Goal: Task Accomplishment & Management: Manage account settings

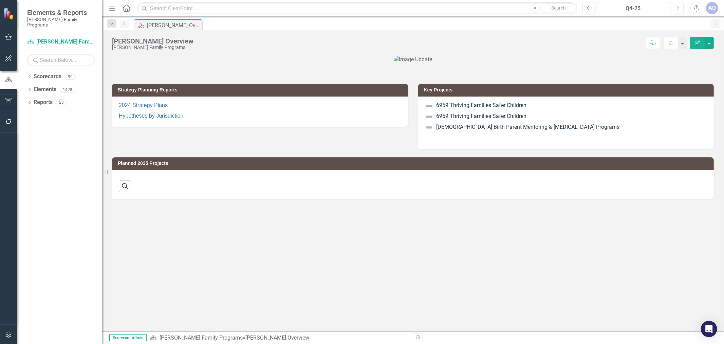
click at [618, 10] on div "Q4-25" at bounding box center [633, 8] width 68 height 8
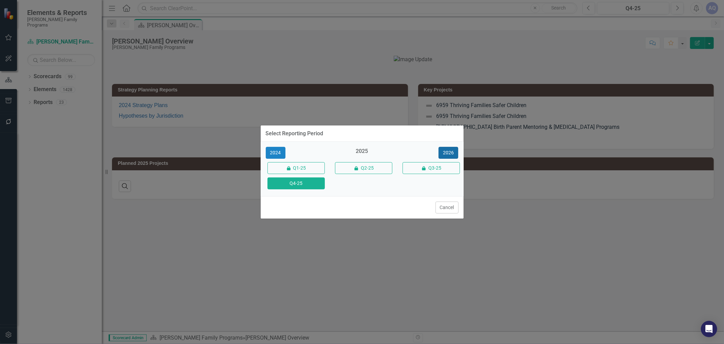
click at [452, 150] on button "2026" at bounding box center [449, 153] width 20 height 12
click at [302, 186] on button "Q4-26" at bounding box center [295, 183] width 57 height 12
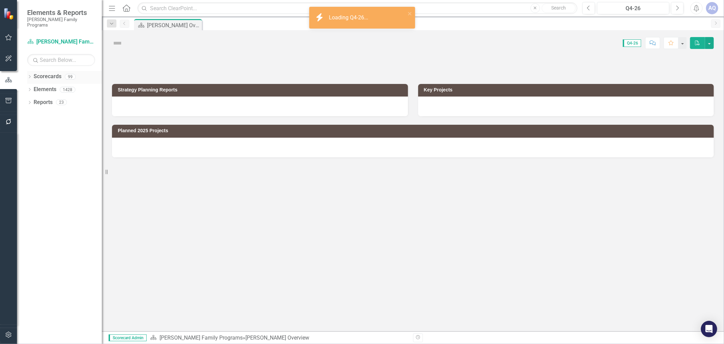
click at [30, 75] on icon "Dropdown" at bounding box center [29, 77] width 5 height 4
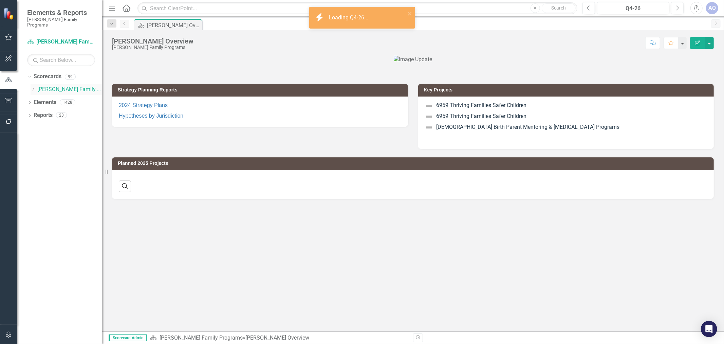
click at [33, 87] on icon "Dropdown" at bounding box center [33, 89] width 5 height 4
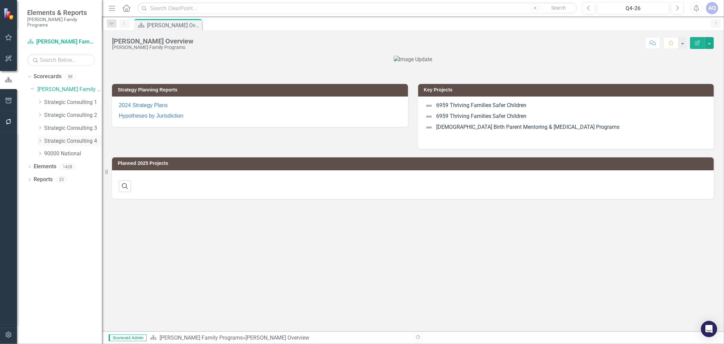
click at [39, 138] on icon "Dropdown" at bounding box center [39, 140] width 5 height 4
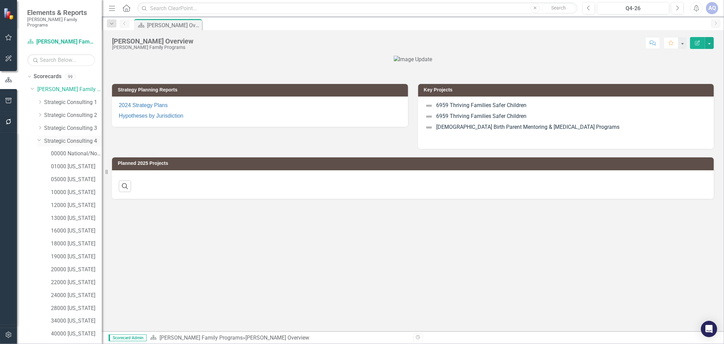
click at [39, 137] on icon "Dropdown" at bounding box center [39, 139] width 4 height 5
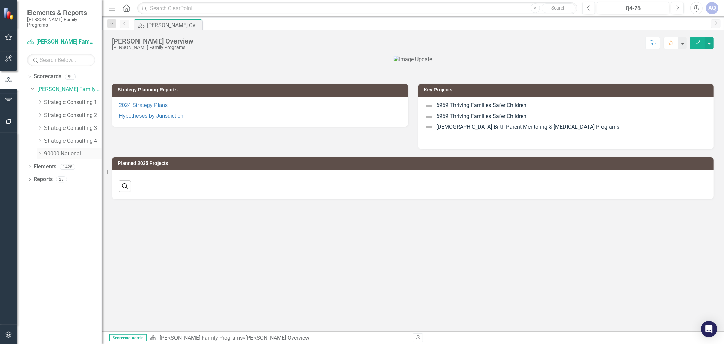
click at [41, 151] on icon "Dropdown" at bounding box center [39, 153] width 5 height 4
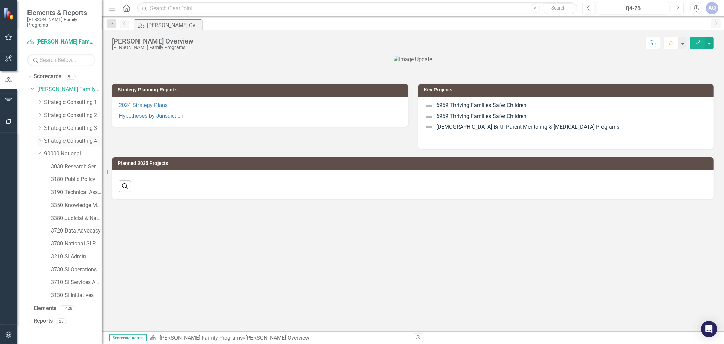
click at [58, 137] on link "Strategic Consulting 4" at bounding box center [73, 141] width 58 height 8
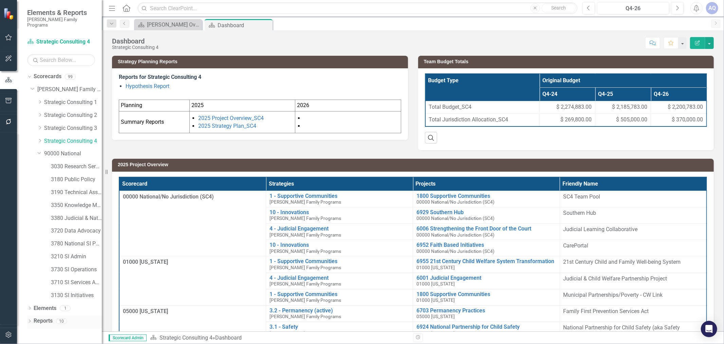
click at [30, 319] on div "Dropdown" at bounding box center [29, 322] width 5 height 6
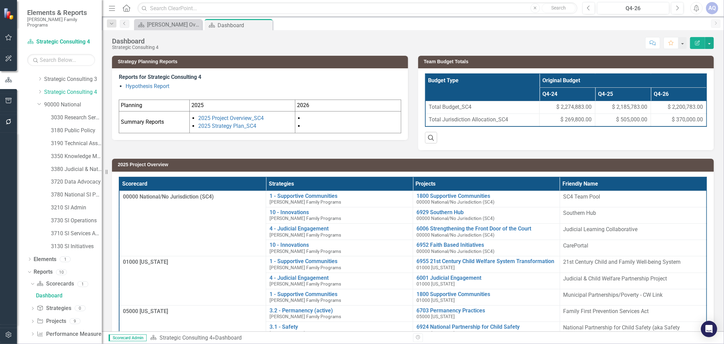
scroll to position [51, 0]
click at [33, 317] on icon "Dropdown" at bounding box center [32, 319] width 5 height 4
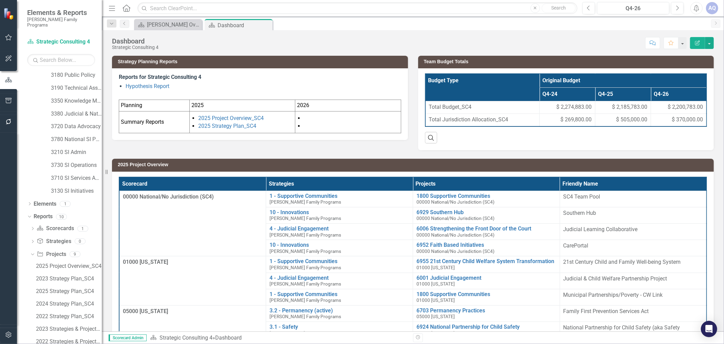
scroll to position [151, 0]
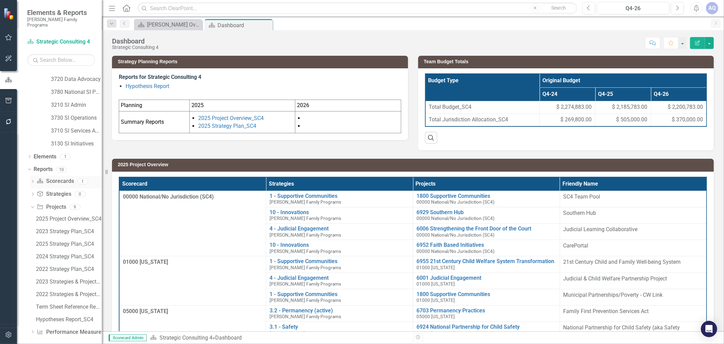
click at [31, 180] on icon "Dropdown" at bounding box center [32, 182] width 5 height 4
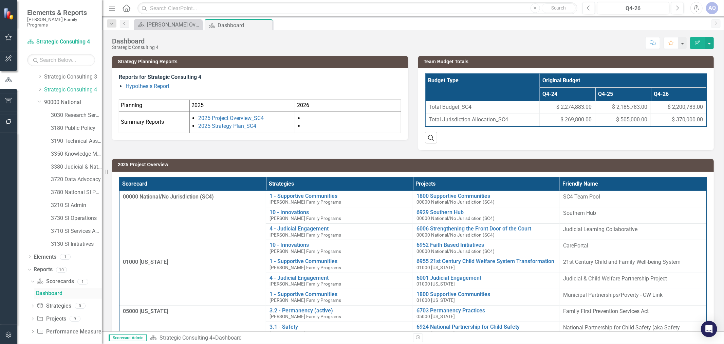
click at [55, 290] on div "Dashboard" at bounding box center [69, 293] width 66 height 6
click at [59, 278] on link "Scorecard Scorecards" at bounding box center [55, 281] width 37 height 8
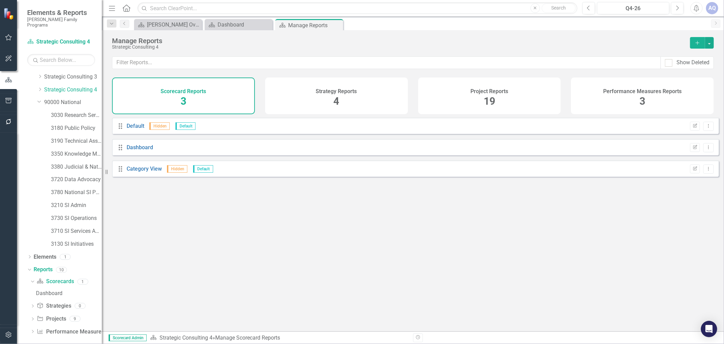
drag, startPoint x: 33, startPoint y: 314, endPoint x: 56, endPoint y: 315, distance: 23.5
click at [33, 317] on icon "Dropdown" at bounding box center [32, 319] width 5 height 4
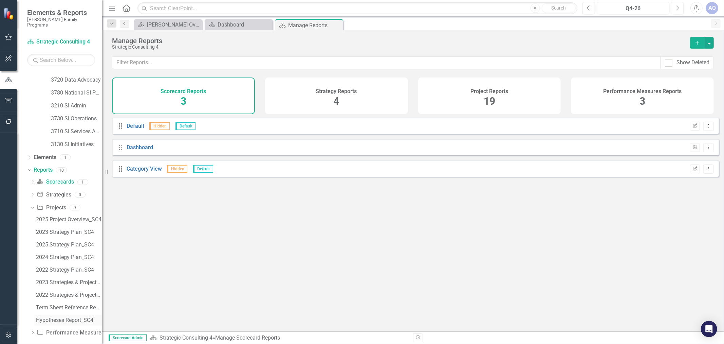
scroll to position [151, 0]
click at [66, 216] on div "2025 Project Overview_SC4" at bounding box center [69, 219] width 66 height 6
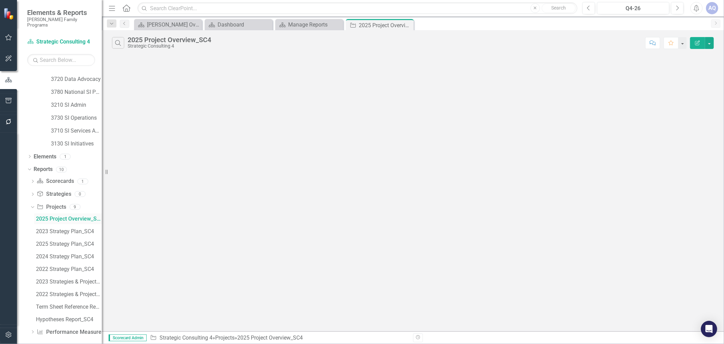
scroll to position [26, 0]
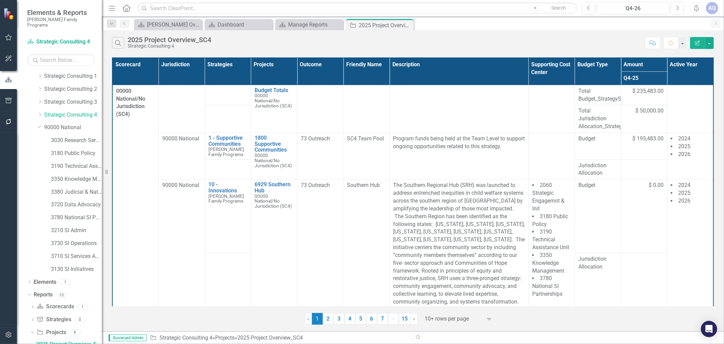
click at [693, 42] on button "Edit Report" at bounding box center [697, 43] width 15 height 12
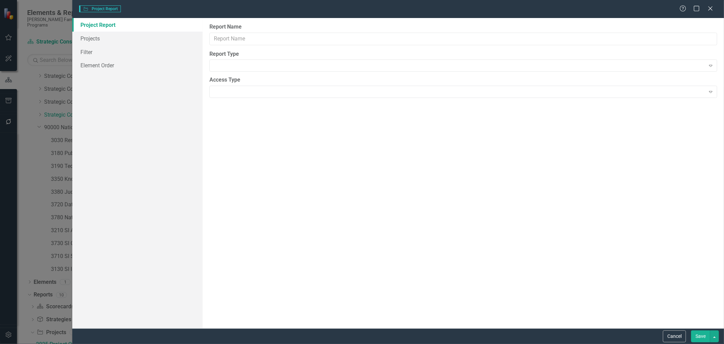
type input "2025 Project Overview_SC4"
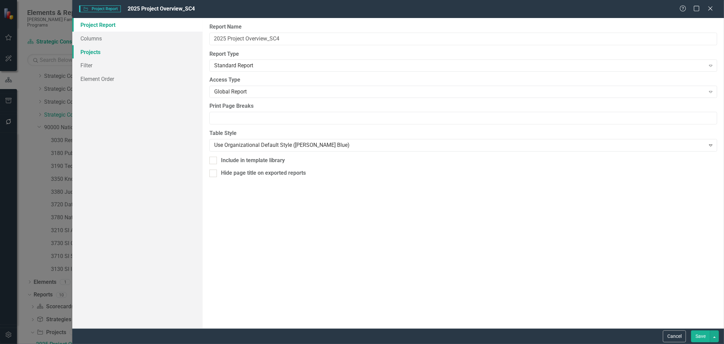
click at [111, 55] on link "Projects" at bounding box center [137, 52] width 130 height 14
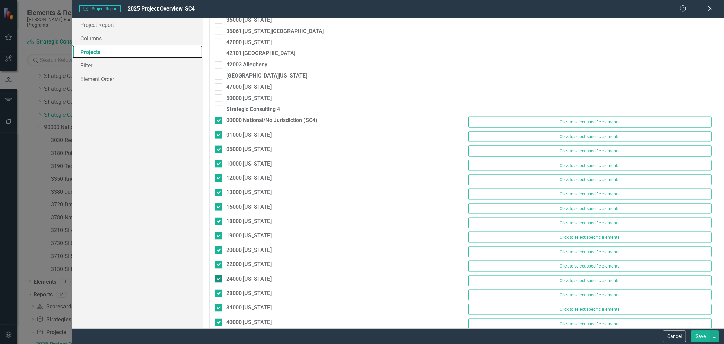
scroll to position [792, 0]
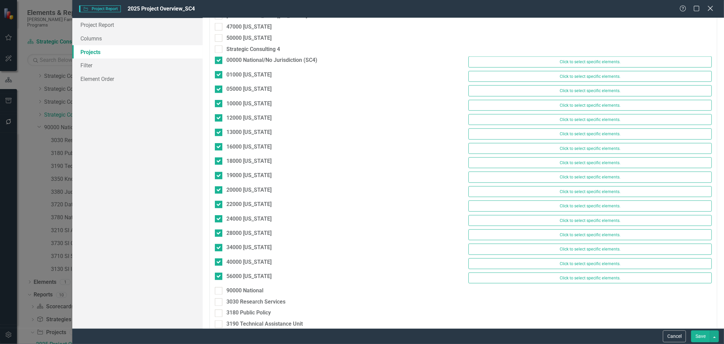
click at [710, 10] on icon "Close" at bounding box center [710, 8] width 8 height 6
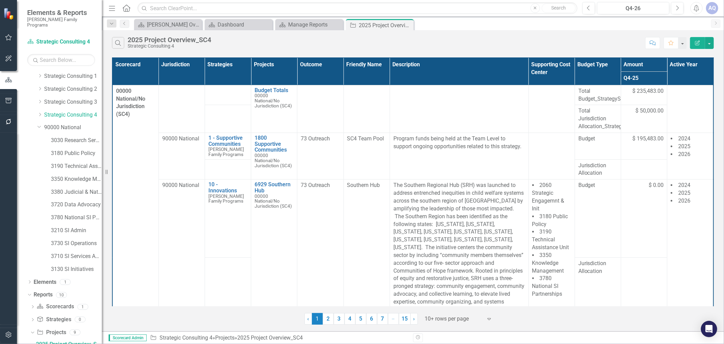
scroll to position [151, 0]
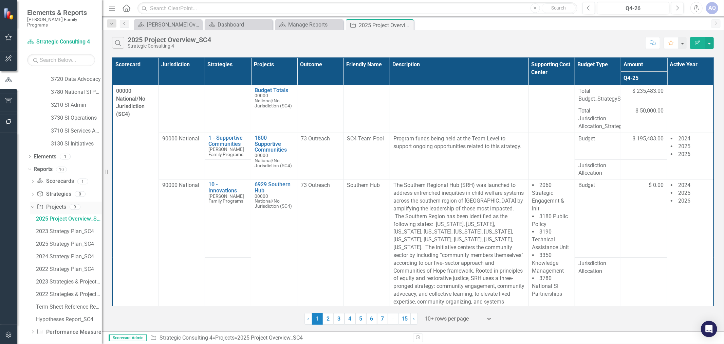
click at [60, 203] on link "Project Projects" at bounding box center [51, 207] width 29 height 8
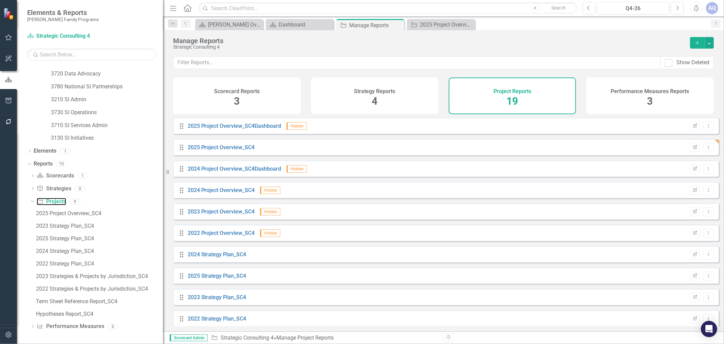
drag, startPoint x: 104, startPoint y: 170, endPoint x: 163, endPoint y: 170, distance: 58.7
click at [163, 170] on div "Resize" at bounding box center [165, 172] width 5 height 344
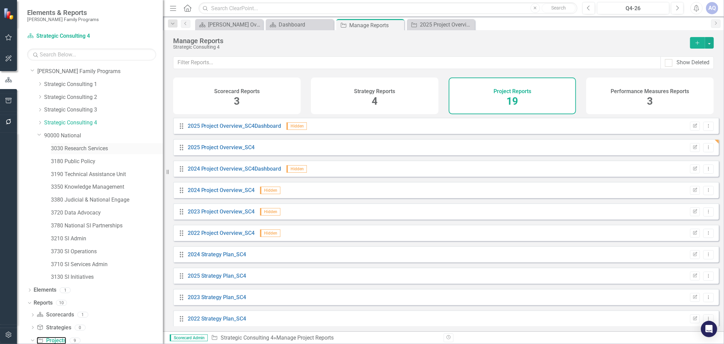
scroll to position [1, 0]
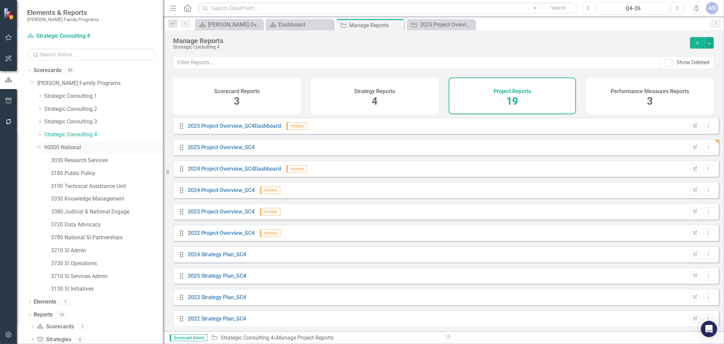
click at [39, 146] on icon "Dropdown" at bounding box center [39, 146] width 4 height 5
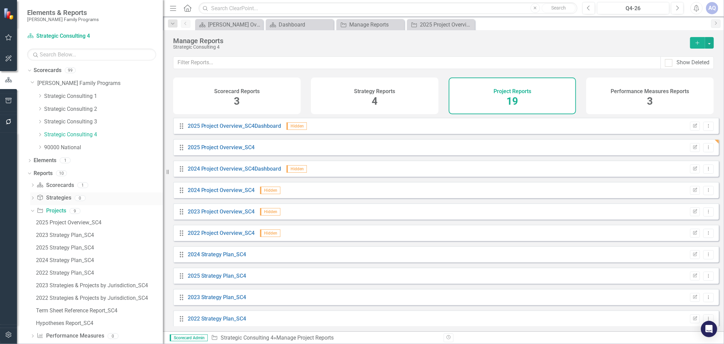
scroll to position [10, 0]
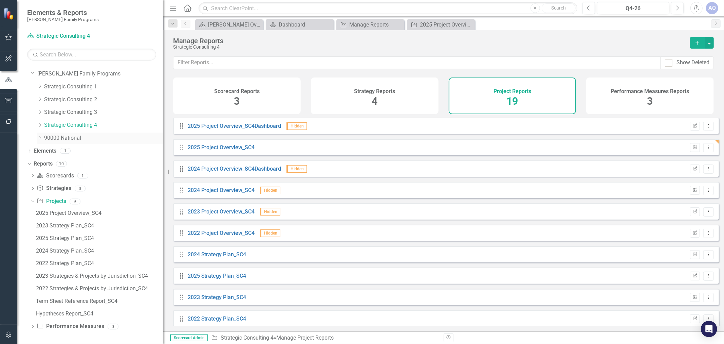
click at [41, 138] on icon "Dropdown" at bounding box center [39, 137] width 5 height 4
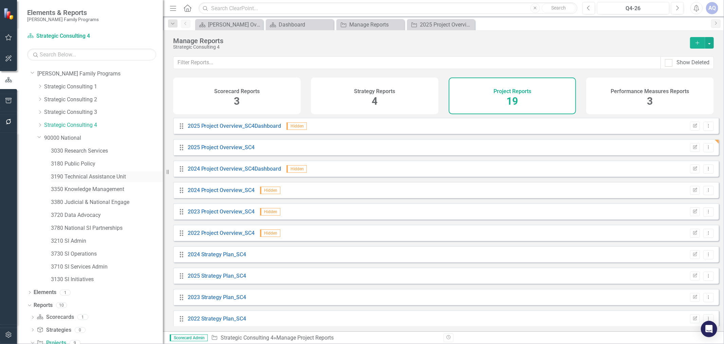
click at [84, 178] on link "3190 Technical Assistance Unit" at bounding box center [107, 177] width 112 height 8
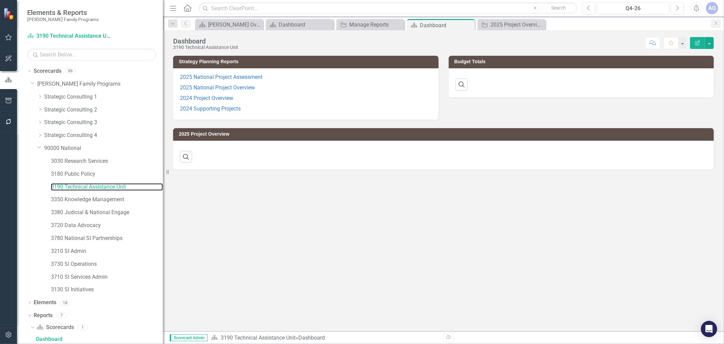
scroll to position [1, 0]
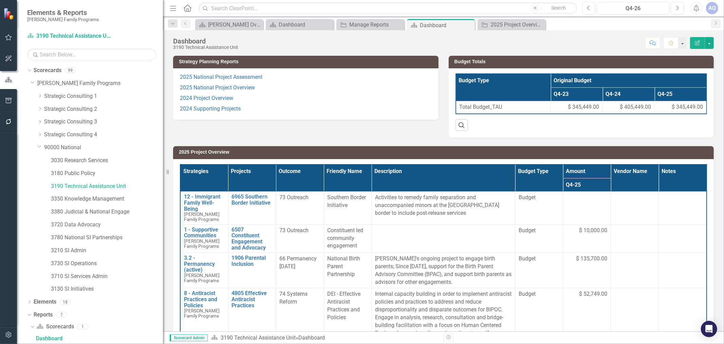
click at [662, 148] on td "2025 Project Overview" at bounding box center [445, 153] width 532 height 10
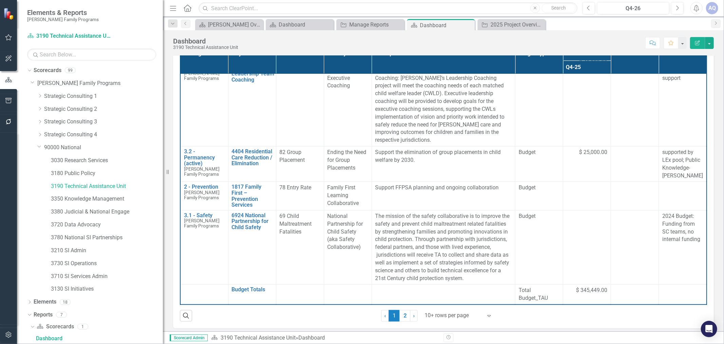
scroll to position [120, 0]
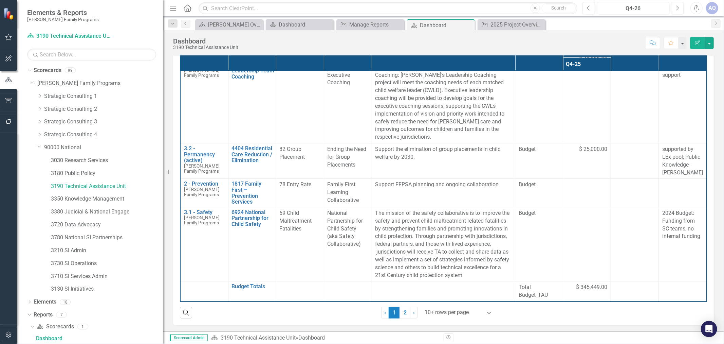
click at [714, 249] on div "2025 Project Overview Strategies Projects Outcome Friendly Name Description Bud…" at bounding box center [443, 171] width 551 height 308
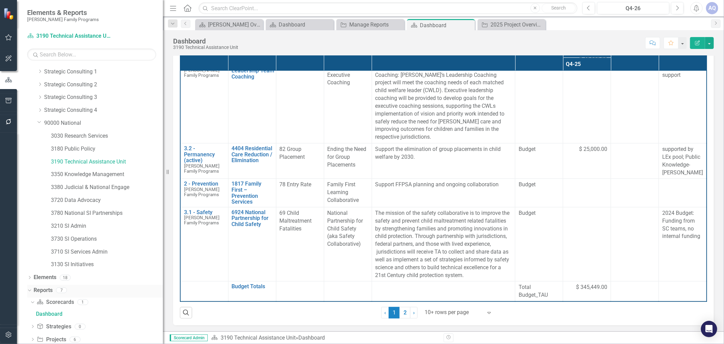
scroll to position [51, 0]
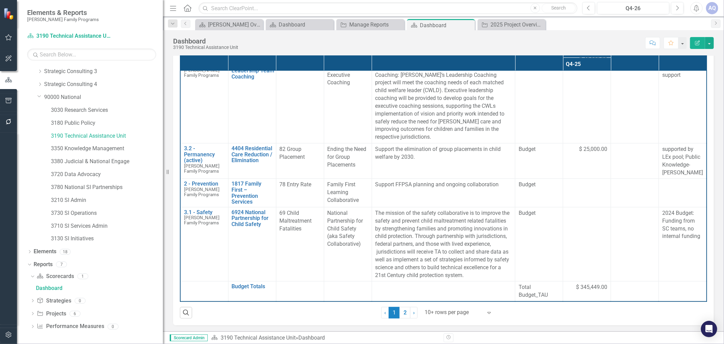
click at [32, 315] on icon "Dropdown" at bounding box center [32, 314] width 5 height 4
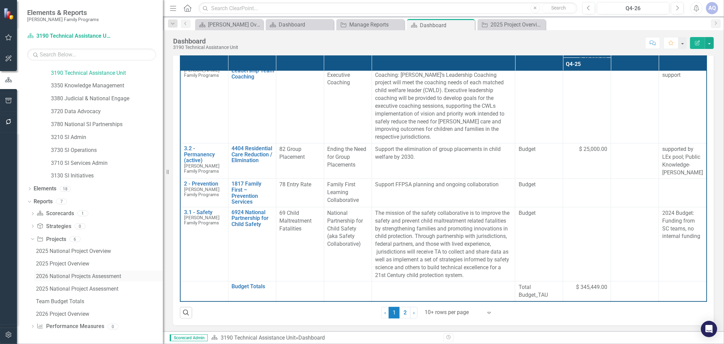
click at [82, 276] on div "2026 National Projects Assessment" at bounding box center [99, 276] width 127 height 6
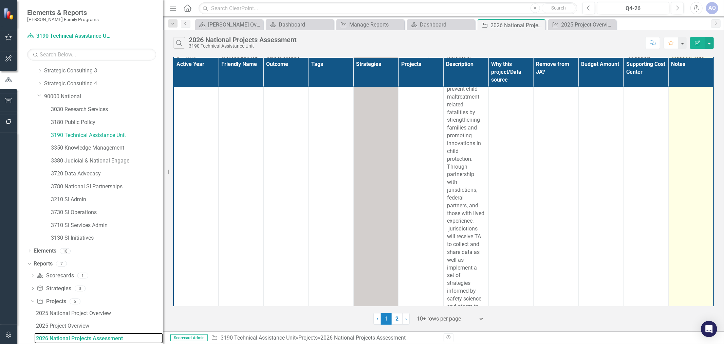
scroll to position [1297, 0]
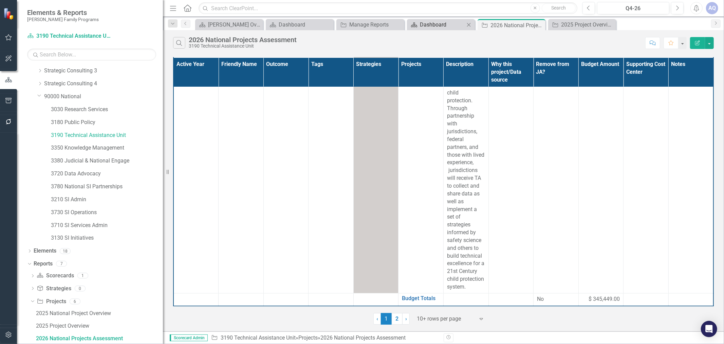
click at [446, 22] on div "Dashboard" at bounding box center [442, 24] width 45 height 8
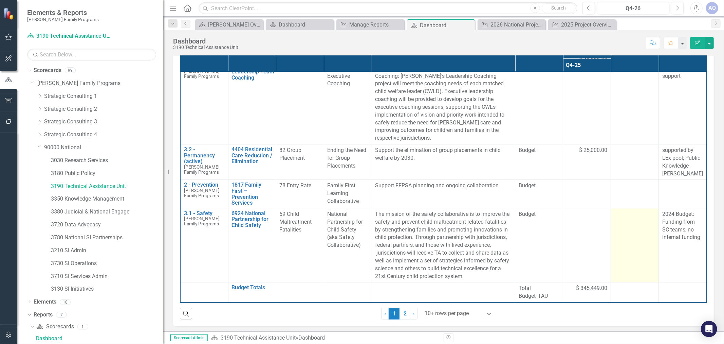
scroll to position [120, 0]
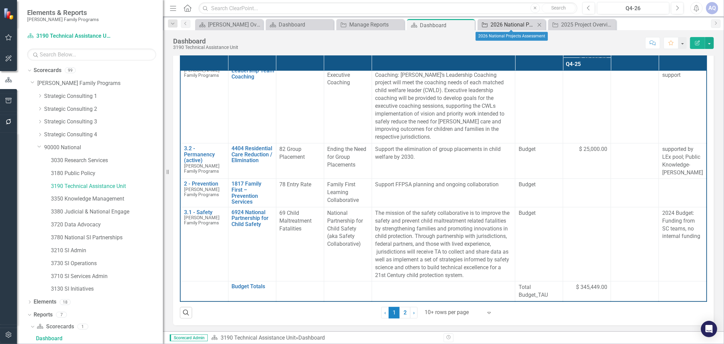
click at [517, 25] on div "2026 National Projects Assessment" at bounding box center [512, 24] width 45 height 8
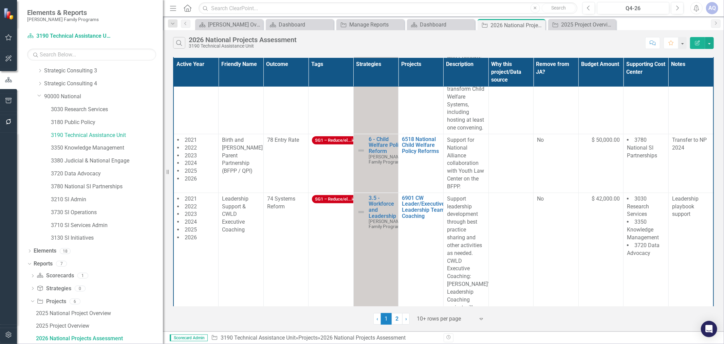
scroll to position [490, 0]
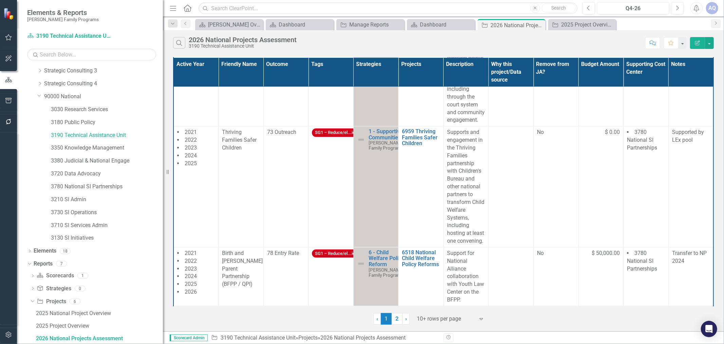
click at [456, 320] on div at bounding box center [446, 318] width 58 height 9
click at [449, 304] on div "Display All Rows" at bounding box center [452, 307] width 64 height 8
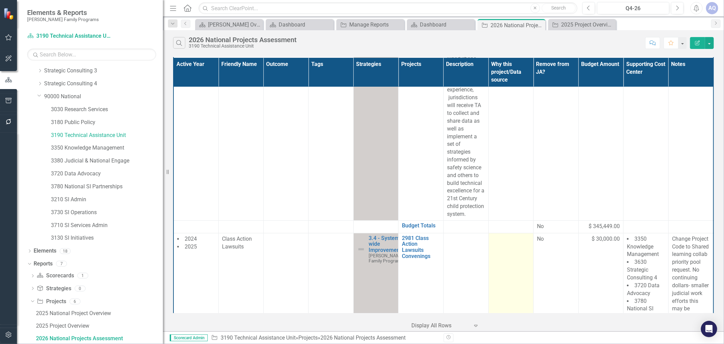
scroll to position [1433, 0]
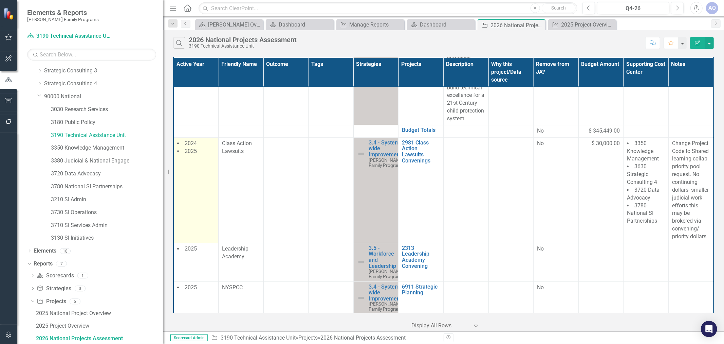
click at [191, 226] on td "2024 2025" at bounding box center [195, 189] width 45 height 105
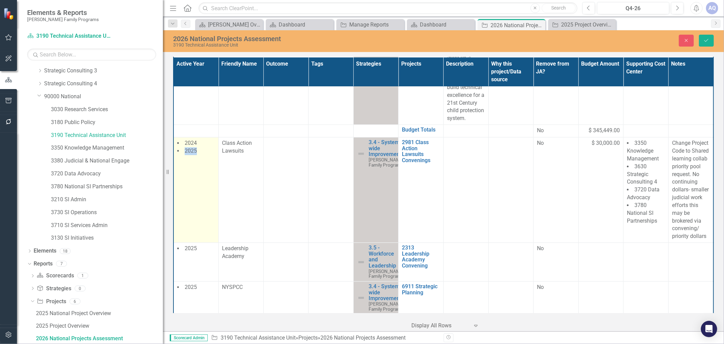
click at [196, 204] on td "2024 2025" at bounding box center [195, 189] width 45 height 105
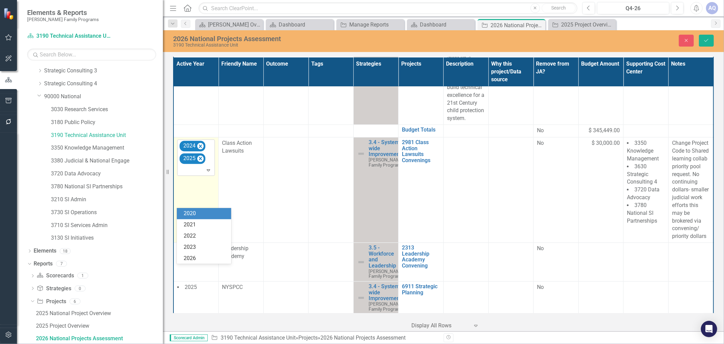
click at [196, 174] on div at bounding box center [196, 169] width 35 height 9
type input "2026"
click at [196, 214] on span "2026" at bounding box center [190, 213] width 12 height 6
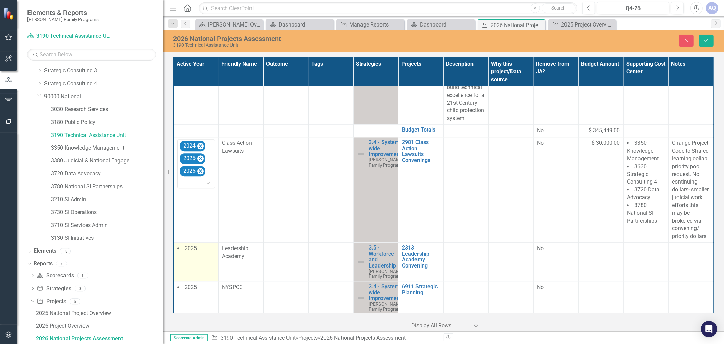
click at [198, 281] on td "2025" at bounding box center [195, 261] width 45 height 39
click at [195, 267] on div at bounding box center [196, 262] width 35 height 9
type input "2026"
click at [217, 274] on div "2026" at bounding box center [205, 271] width 43 height 8
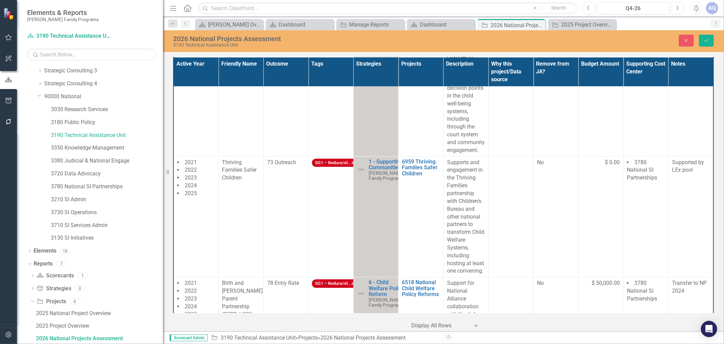
scroll to position [454, 0]
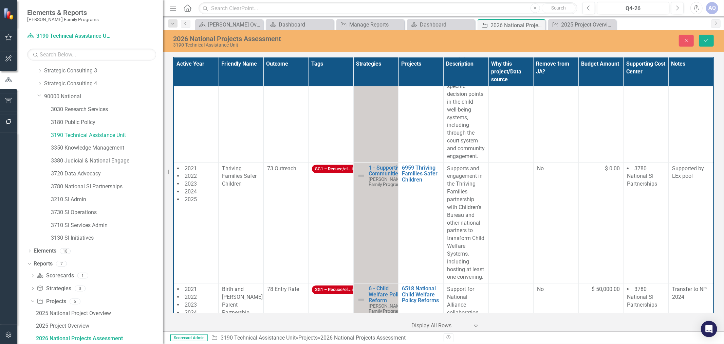
click at [195, 240] on td "2021 2022 2023 2024 2025" at bounding box center [195, 222] width 45 height 121
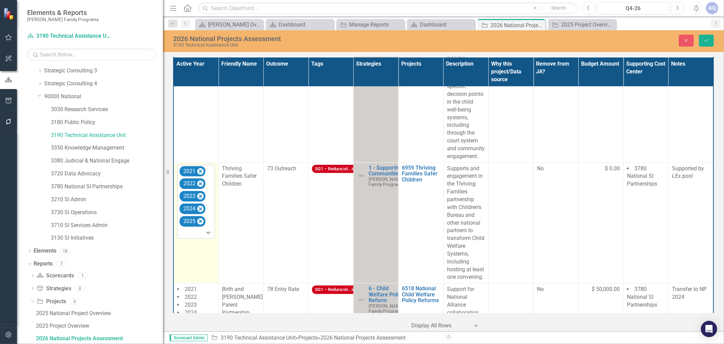
click at [193, 237] on div at bounding box center [196, 232] width 35 height 9
type input "2026"
click at [197, 270] on div "2026" at bounding box center [205, 267] width 43 height 8
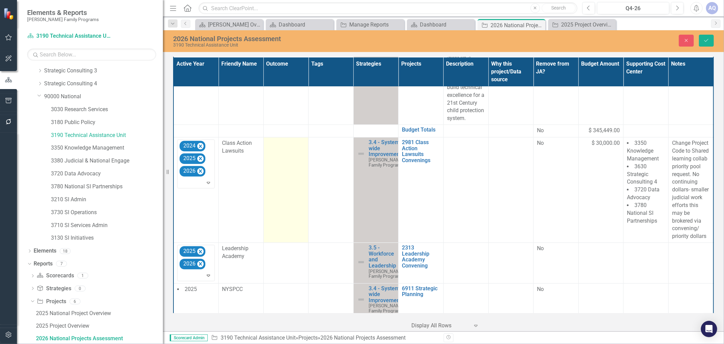
scroll to position [1472, 0]
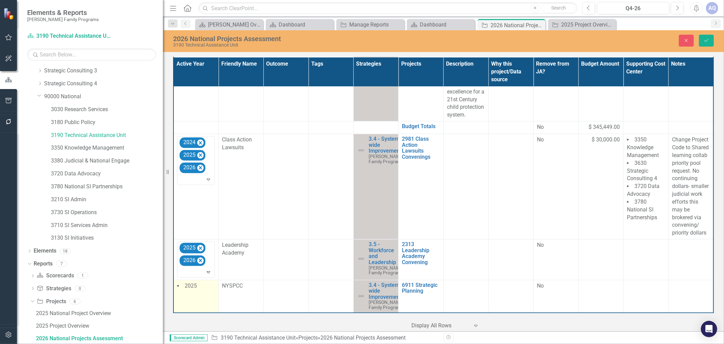
click at [189, 299] on td "2025" at bounding box center [195, 295] width 45 height 33
click at [189, 299] on div at bounding box center [196, 299] width 35 height 9
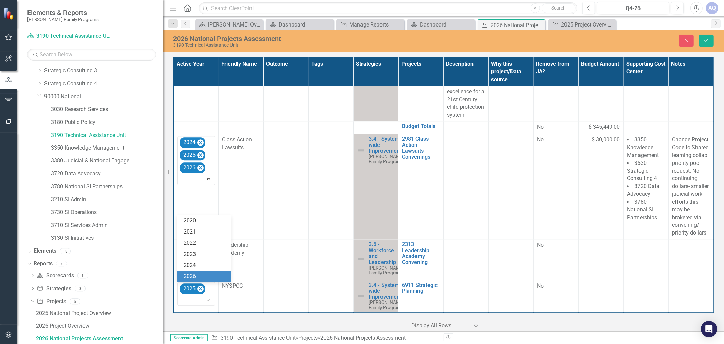
click at [206, 273] on div "2026" at bounding box center [205, 276] width 43 height 8
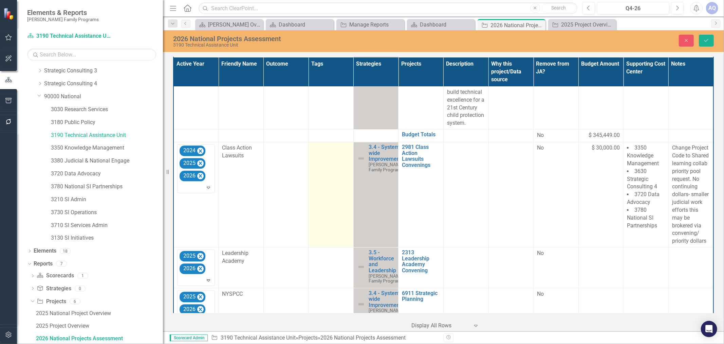
scroll to position [1480, 0]
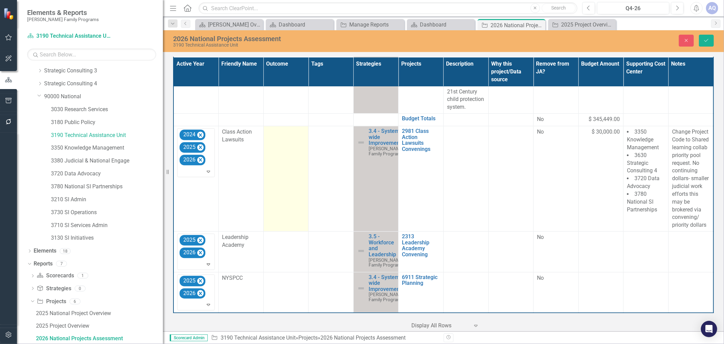
click at [294, 177] on td at bounding box center [285, 178] width 45 height 105
click at [280, 128] on div "Not Defined Expand" at bounding box center [286, 134] width 38 height 12
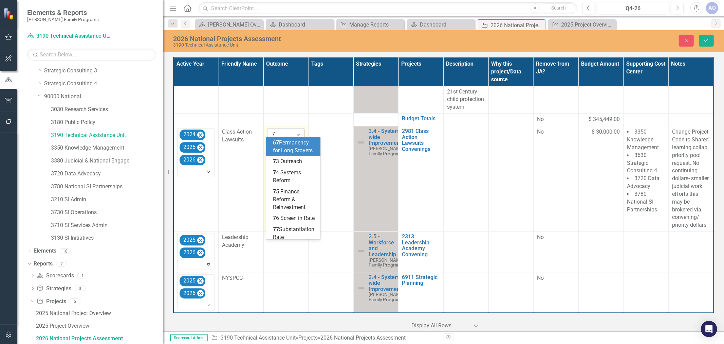
type input "74"
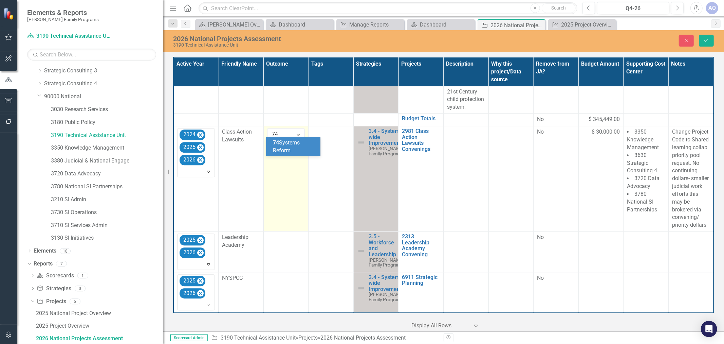
click at [290, 144] on span "74 Systems Reform" at bounding box center [286, 146] width 27 height 14
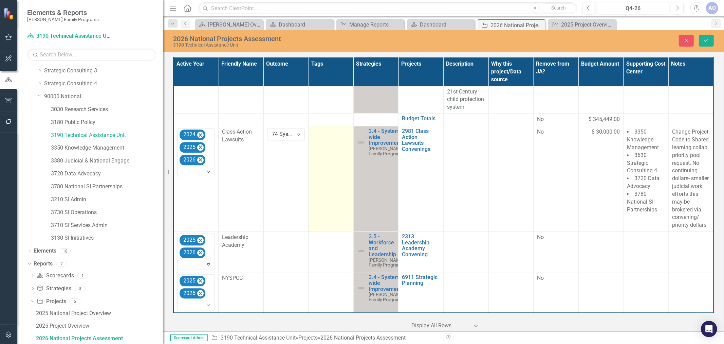
click at [334, 150] on td at bounding box center [331, 178] width 45 height 105
click at [334, 139] on div at bounding box center [332, 143] width 36 height 9
type input "safe"
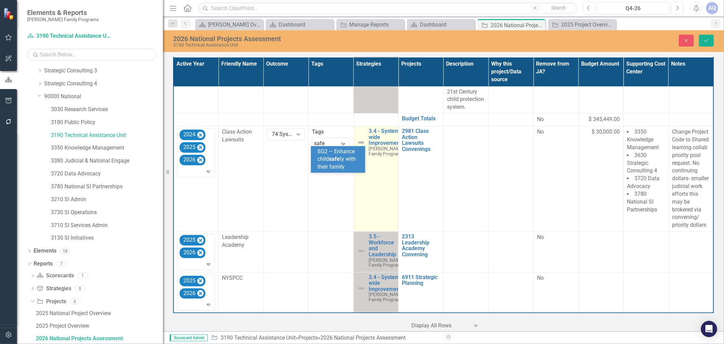
click at [356, 162] on div "SG2 – Enhance child safe ty with their family" at bounding box center [339, 159] width 43 height 23
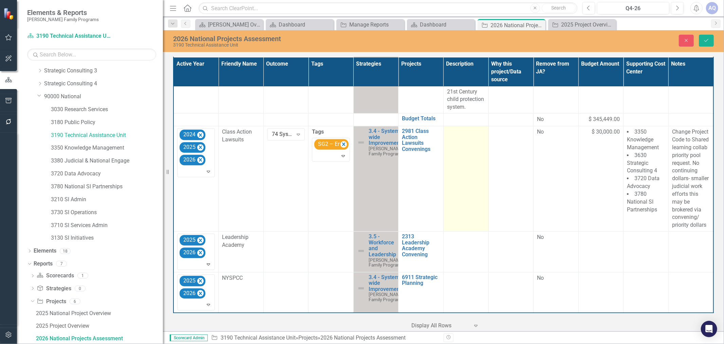
click at [459, 155] on td at bounding box center [465, 178] width 45 height 105
click at [462, 145] on div "Loading... One Moment Please" at bounding box center [466, 152] width 38 height 48
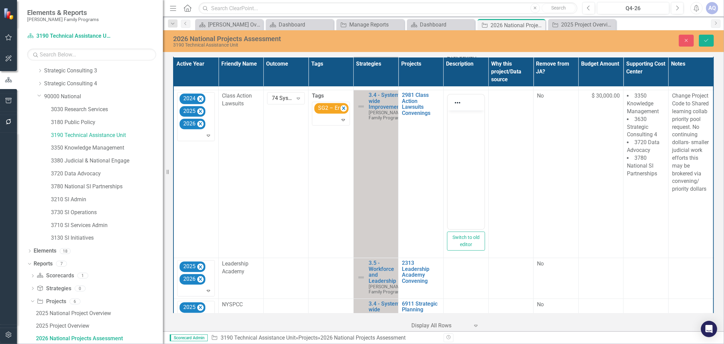
scroll to position [0, 0]
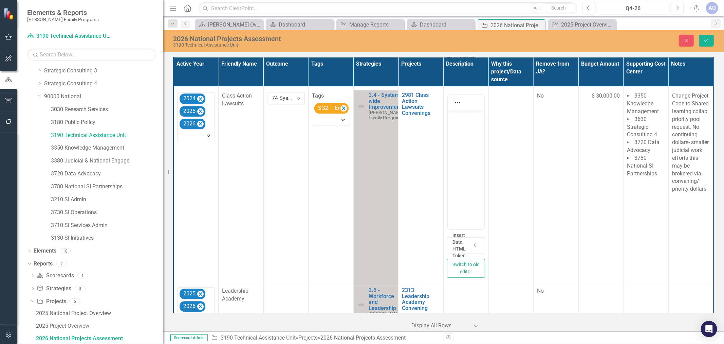
click at [464, 127] on body "Rich Text Area. Press ALT-0 for help." at bounding box center [465, 161] width 37 height 102
click at [462, 150] on body "Rich Text Area. Press ALT-0 for help." at bounding box center [465, 161] width 37 height 102
paste body "Rich Text Area. Press ALT-0 for help."
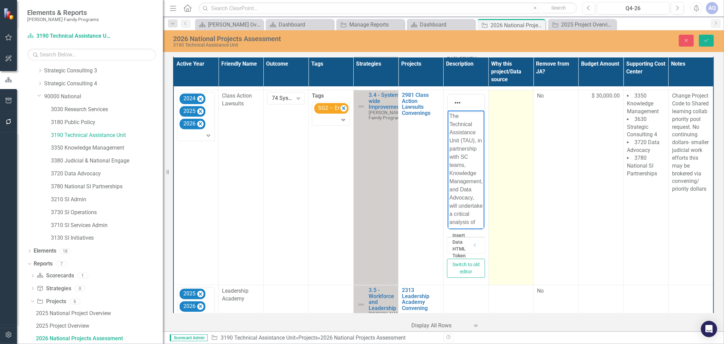
scroll to position [452, 0]
click at [517, 172] on td at bounding box center [510, 187] width 45 height 195
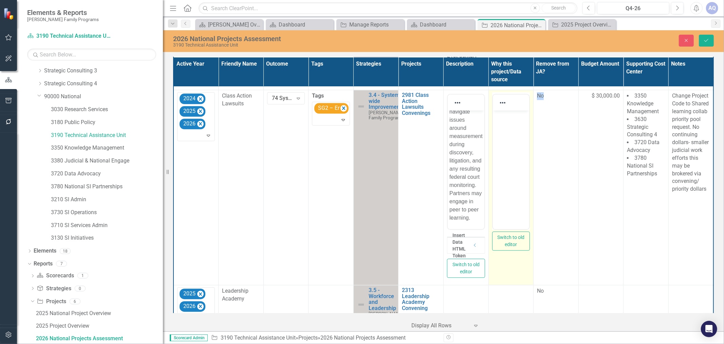
scroll to position [0, 0]
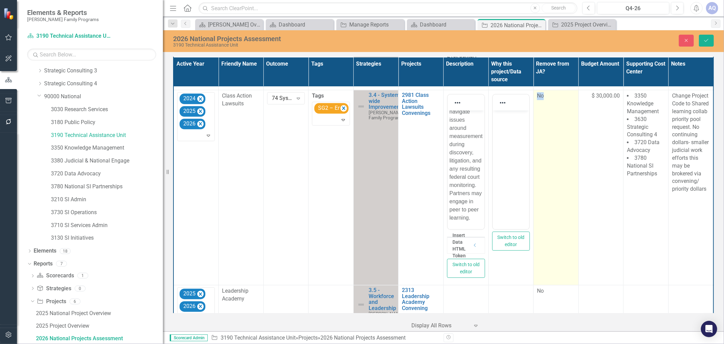
click at [557, 165] on td "No" at bounding box center [556, 187] width 45 height 195
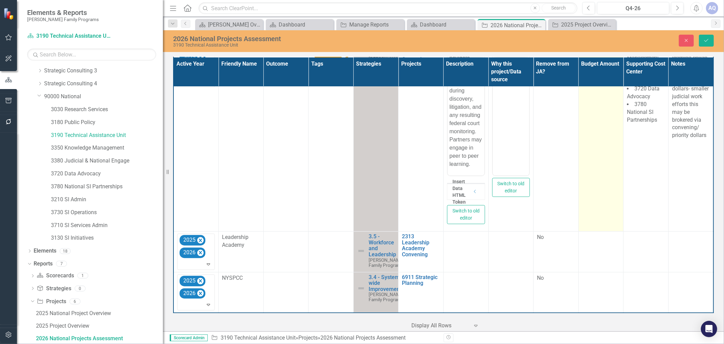
scroll to position [1570, 0]
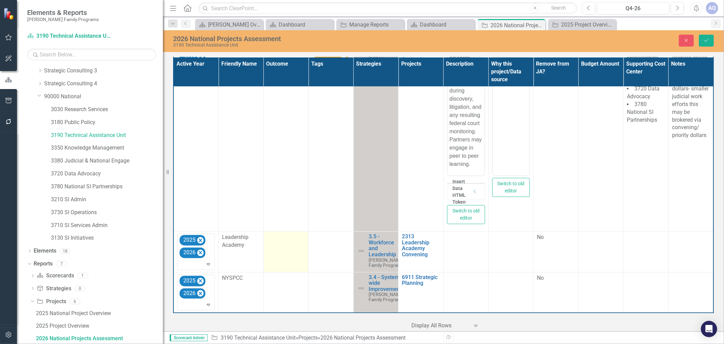
click at [293, 256] on td at bounding box center [285, 251] width 45 height 41
click at [287, 233] on div "Not Defined Expand" at bounding box center [286, 239] width 38 height 12
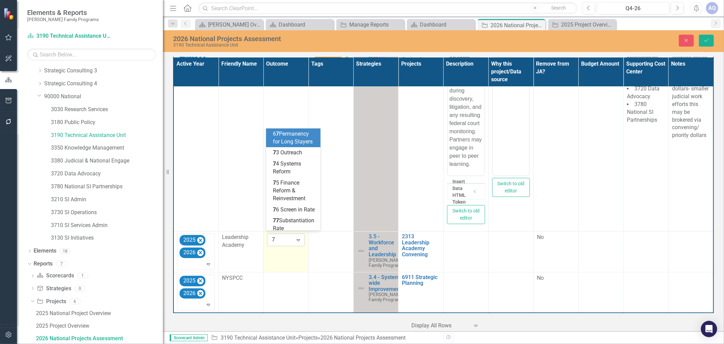
type input "74"
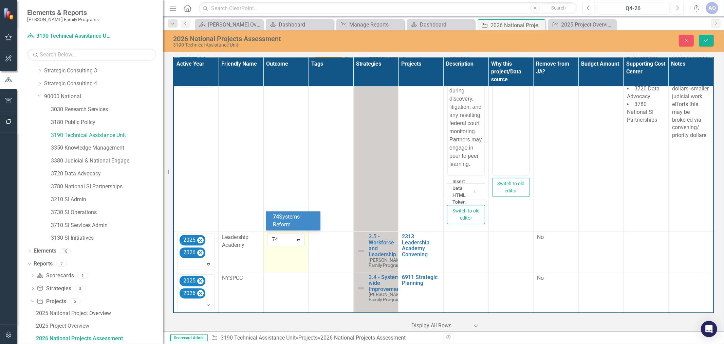
click at [290, 220] on div "74 Systems Reform" at bounding box center [294, 221] width 43 height 16
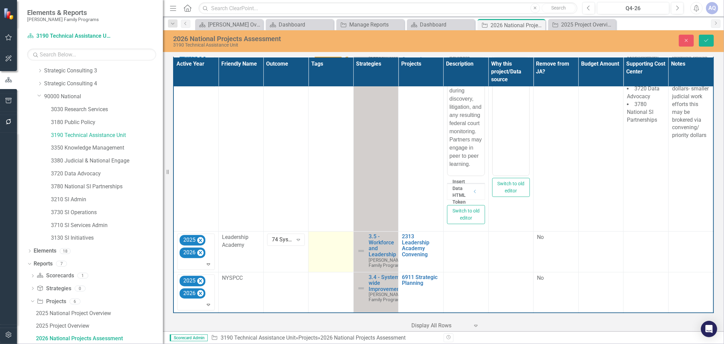
click at [323, 255] on td at bounding box center [331, 251] width 45 height 41
click at [321, 244] on div at bounding box center [332, 248] width 36 height 9
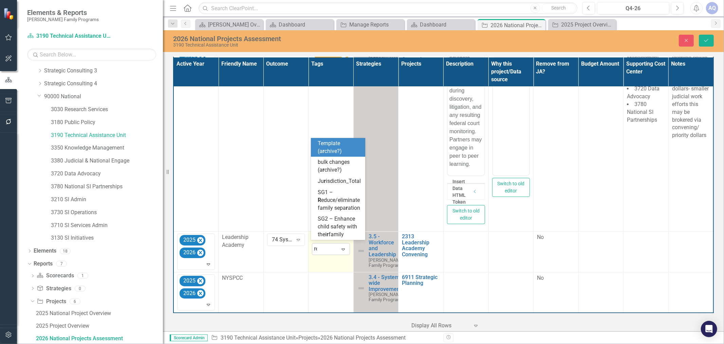
type input "red"
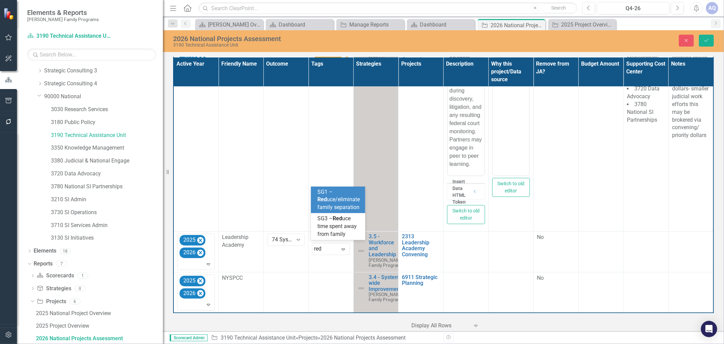
click at [334, 205] on span "SG1 – Red uce/eliminate family separation" at bounding box center [339, 199] width 42 height 22
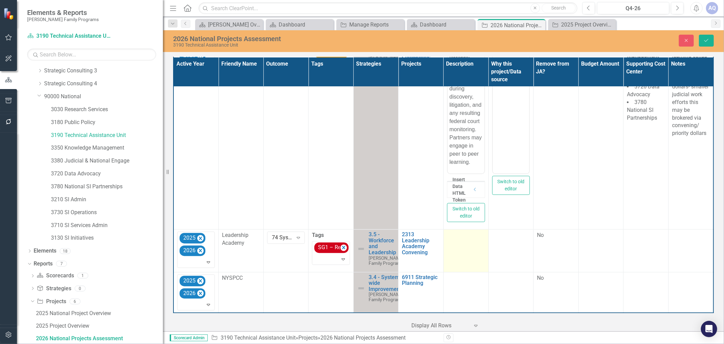
click at [469, 258] on td at bounding box center [465, 250] width 45 height 43
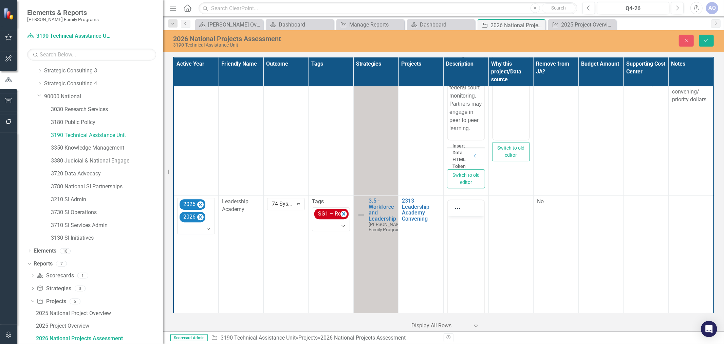
scroll to position [0, 0]
click at [464, 226] on body "Rich Text Area. Press ALT-0 for help." at bounding box center [465, 267] width 37 height 102
click at [450, 238] on body "Rich Text Area. Press ALT-0 for help." at bounding box center [465, 267] width 37 height 102
paste body "Rich Text Area. Press ALT-0 for help."
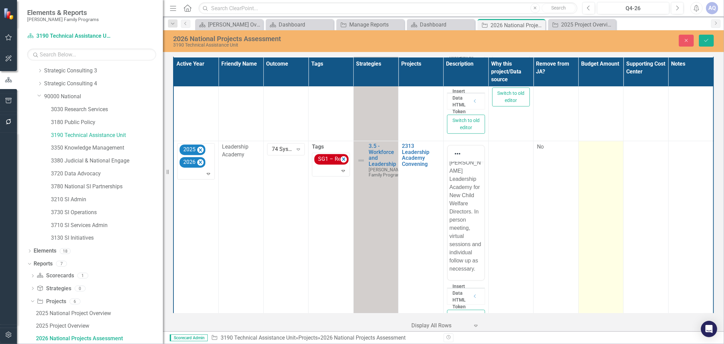
click at [599, 208] on td at bounding box center [600, 238] width 45 height 195
click at [595, 155] on input "number" at bounding box center [601, 149] width 38 height 13
type input "1"
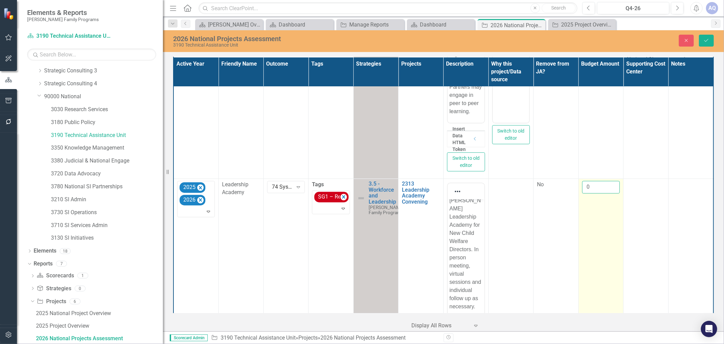
type input "0"
click at [603, 237] on td "0" at bounding box center [600, 276] width 45 height 195
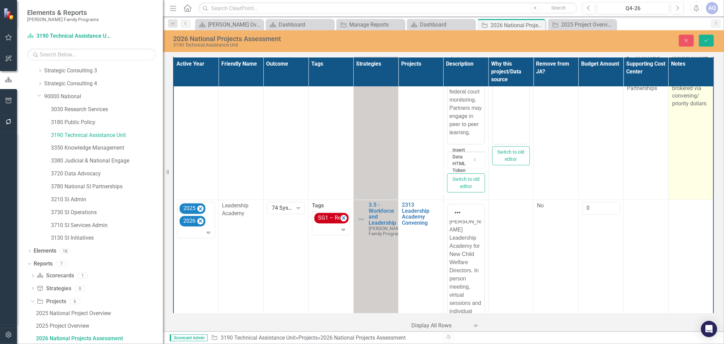
scroll to position [1511, 0]
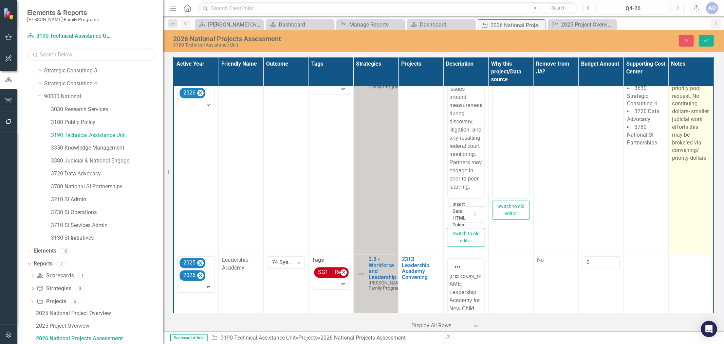
click at [683, 215] on td "Change Project Code to Shared learning collab priority pool request. No continu…" at bounding box center [690, 156] width 45 height 195
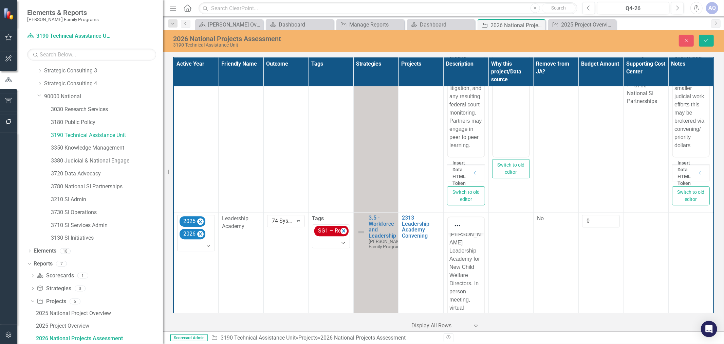
scroll to position [1474, 0]
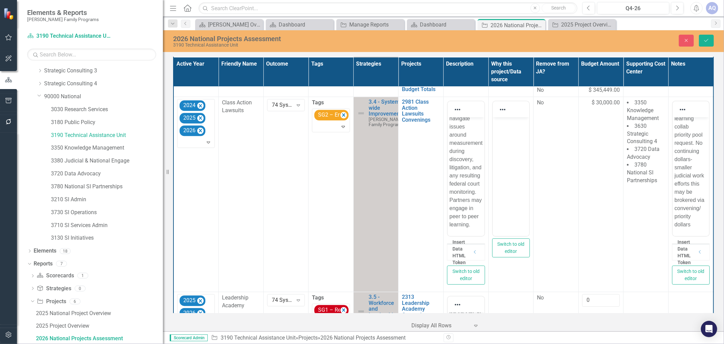
click at [687, 175] on p "Change Project Code to Shared learning collab priority pool request. No continu…" at bounding box center [690, 159] width 33 height 138
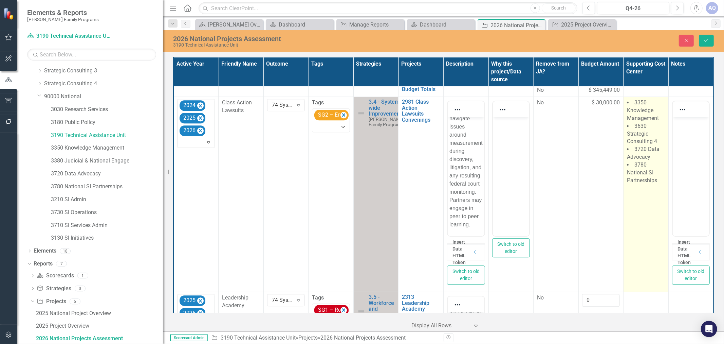
click at [635, 250] on td "3350 Knowledge Management 3630 Strategic Consulting 4 3720 Data Advocacy 3780 N…" at bounding box center [646, 194] width 45 height 195
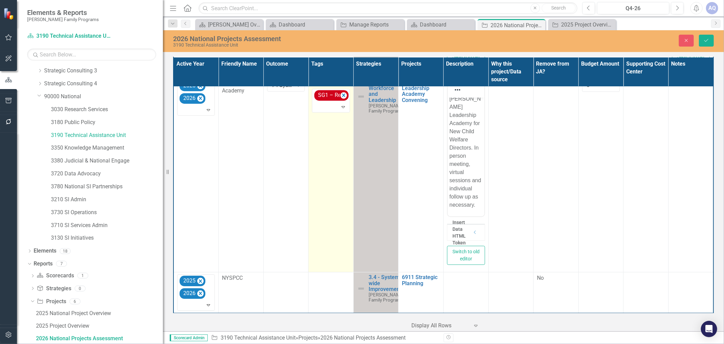
scroll to position [1720, 0]
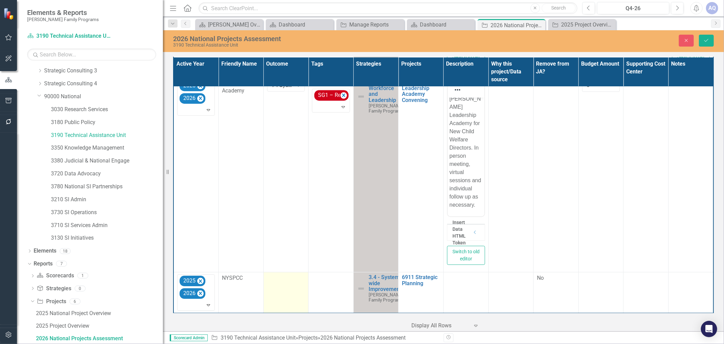
click at [286, 288] on td at bounding box center [285, 292] width 45 height 41
click at [283, 282] on div "Not Defined" at bounding box center [282, 280] width 21 height 8
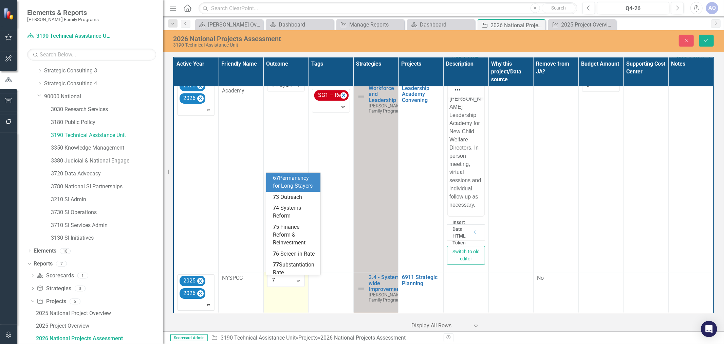
type input "74"
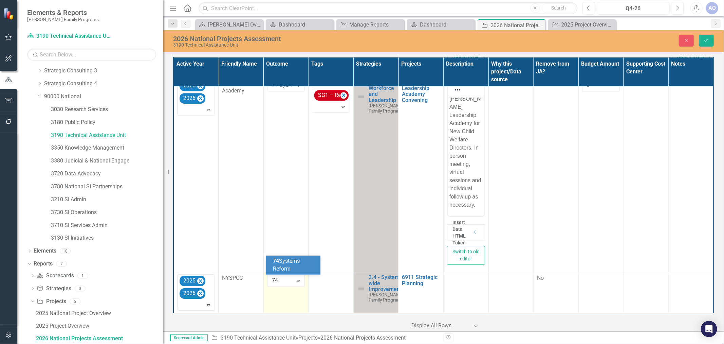
click at [301, 270] on div "74 Systems Reform" at bounding box center [294, 265] width 43 height 16
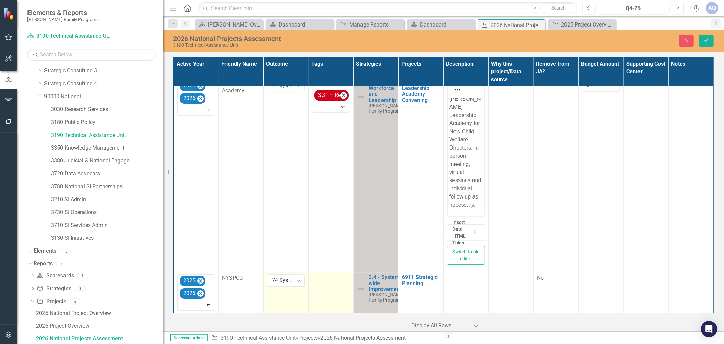
click at [328, 298] on td at bounding box center [331, 292] width 45 height 41
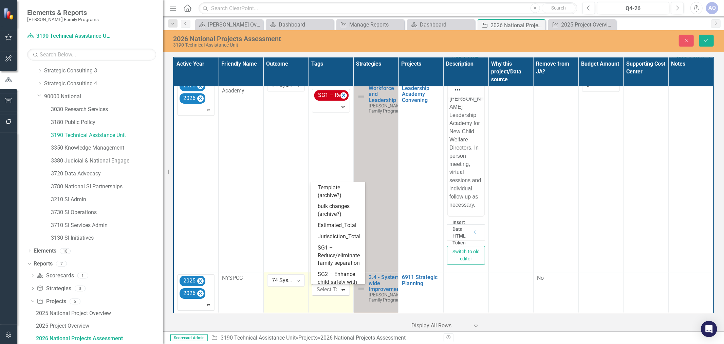
click at [320, 287] on div at bounding box center [332, 289] width 36 height 9
type input "red"
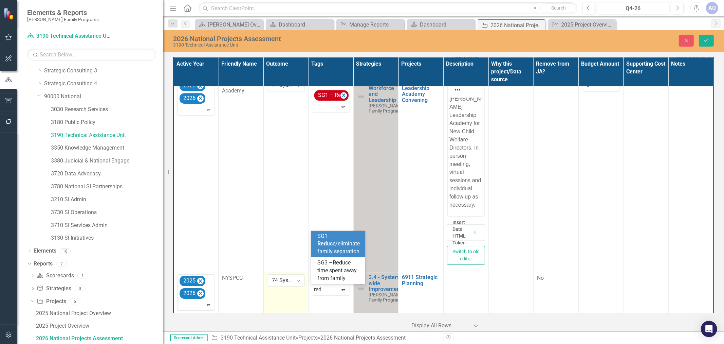
click at [343, 233] on div "SG1 – Red uce/eliminate family separation" at bounding box center [339, 243] width 43 height 23
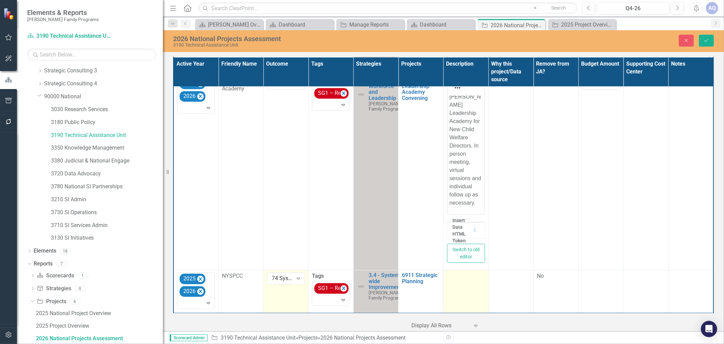
click at [465, 290] on td at bounding box center [465, 291] width 45 height 43
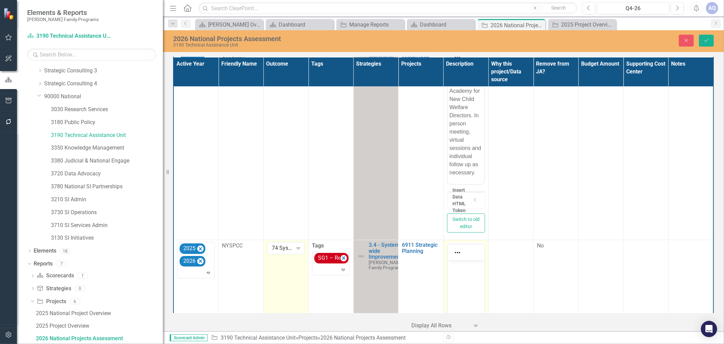
scroll to position [0, 0]
click at [476, 262] on p "Rich Text Area. Press ALT-0 for help." at bounding box center [465, 266] width 33 height 8
click at [468, 272] on body "Rich Text Area. Press ALT-0 for help." at bounding box center [465, 311] width 37 height 102
paste body "Rich Text Area. Press ALT-0 for help."
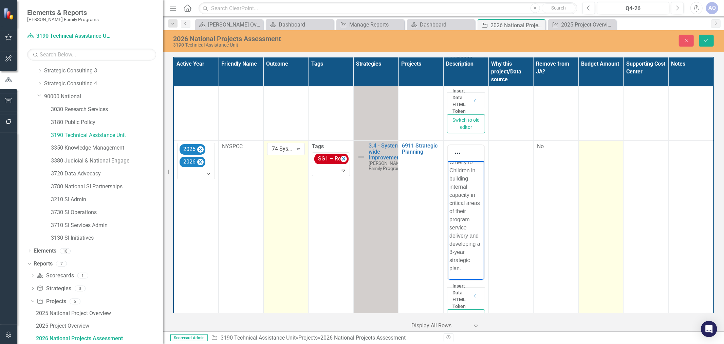
click at [599, 230] on td at bounding box center [600, 238] width 45 height 195
click at [599, 155] on input "number" at bounding box center [601, 149] width 38 height 13
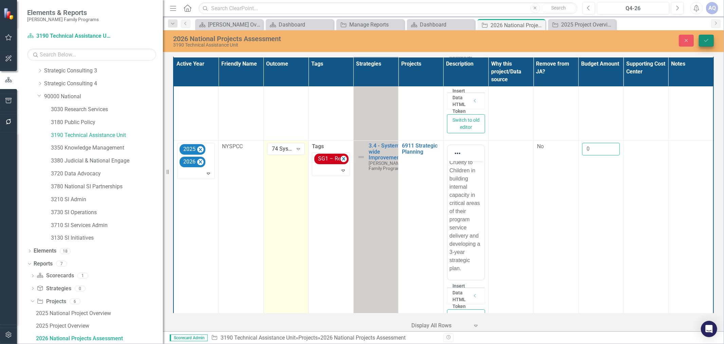
type input "0"
click at [709, 44] on button "Save" at bounding box center [706, 41] width 15 height 12
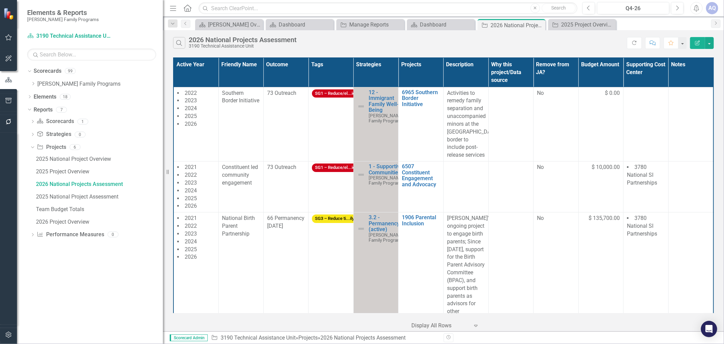
scroll to position [0, 0]
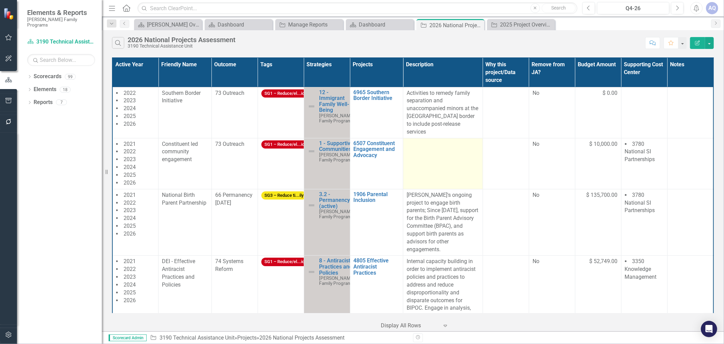
click at [449, 161] on td at bounding box center [443, 163] width 80 height 51
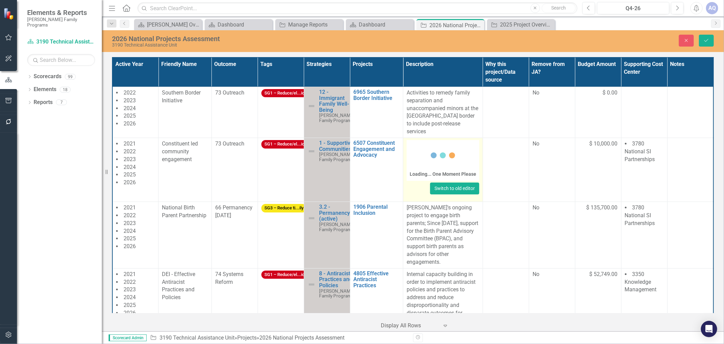
click at [431, 182] on button "Switch to old editor" at bounding box center [454, 188] width 49 height 12
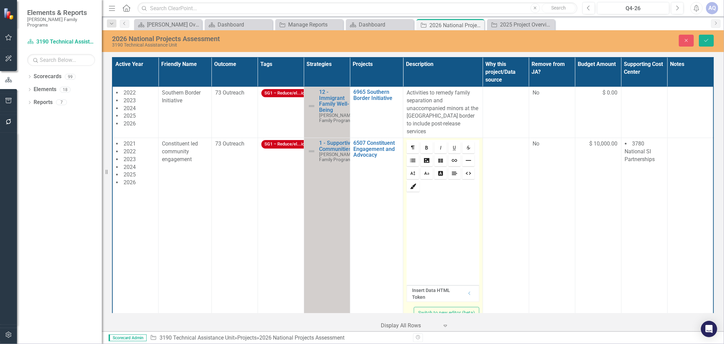
click at [450, 201] on div at bounding box center [443, 235] width 73 height 85
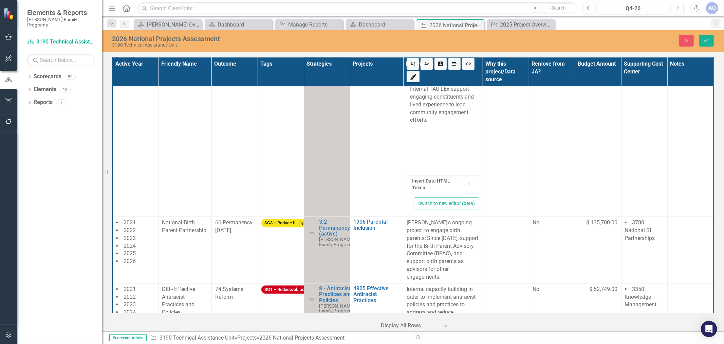
scroll to position [113, 0]
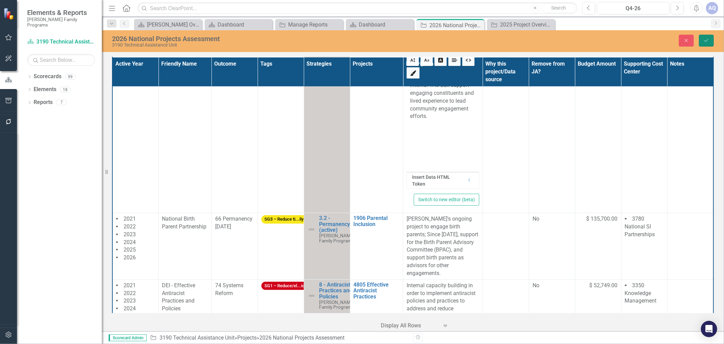
click at [702, 39] on button "Save" at bounding box center [706, 41] width 15 height 12
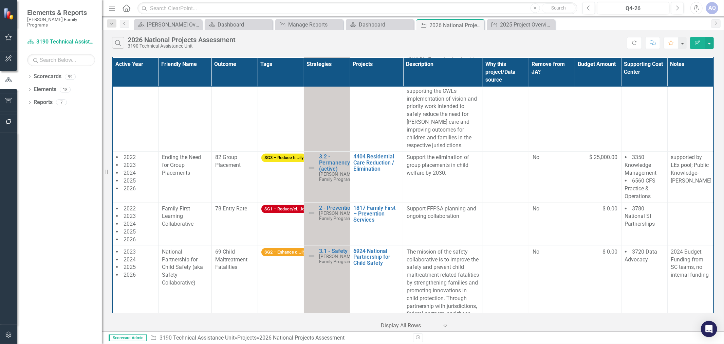
scroll to position [411, 0]
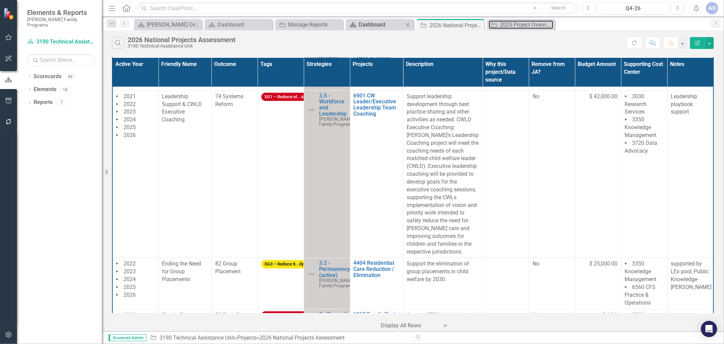
drag, startPoint x: 518, startPoint y: 25, endPoint x: 375, endPoint y: 22, distance: 142.6
click at [518, 25] on div "2025 Project Overview_SC4" at bounding box center [526, 24] width 53 height 8
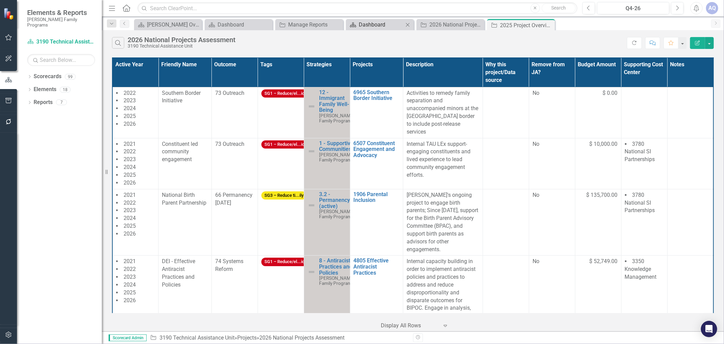
click at [373, 22] on div "Dashboard" at bounding box center [381, 24] width 45 height 8
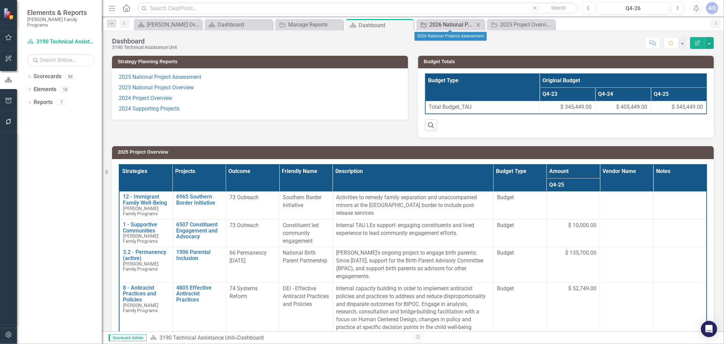
click at [446, 27] on div "2026 National Projects Assessment" at bounding box center [451, 24] width 45 height 8
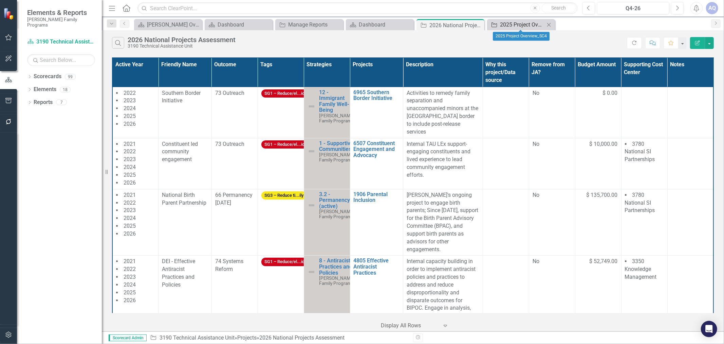
click at [523, 26] on div "2025 Project Overview_SC4" at bounding box center [522, 24] width 45 height 8
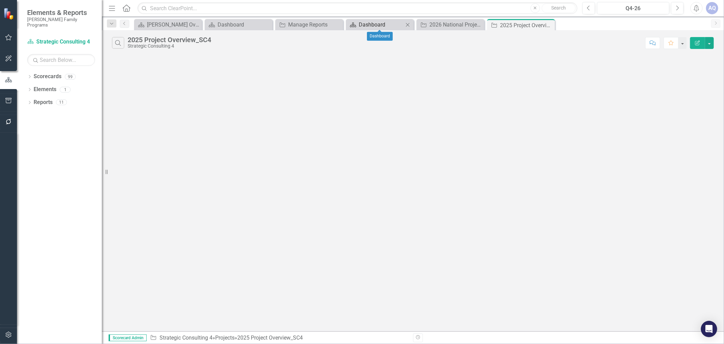
click at [382, 24] on div "Dashboard" at bounding box center [381, 24] width 45 height 8
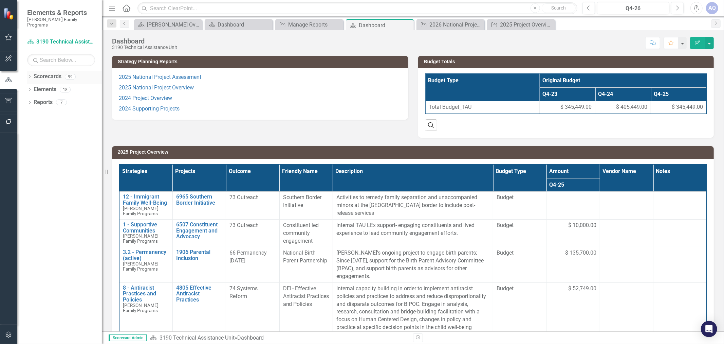
click at [30, 75] on div "Dropdown" at bounding box center [29, 78] width 5 height 6
click at [34, 87] on icon "Dropdown" at bounding box center [33, 89] width 5 height 4
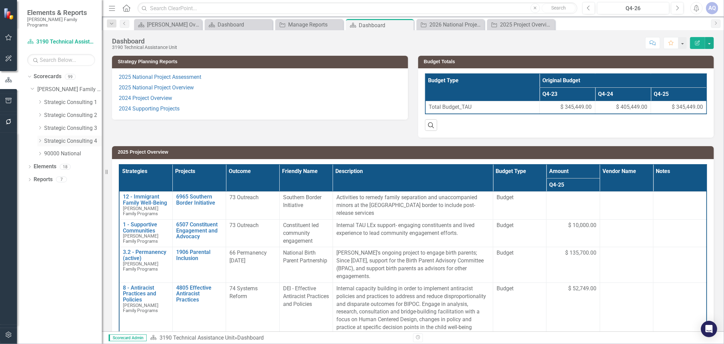
click at [38, 138] on icon "Dropdown" at bounding box center [39, 140] width 5 height 4
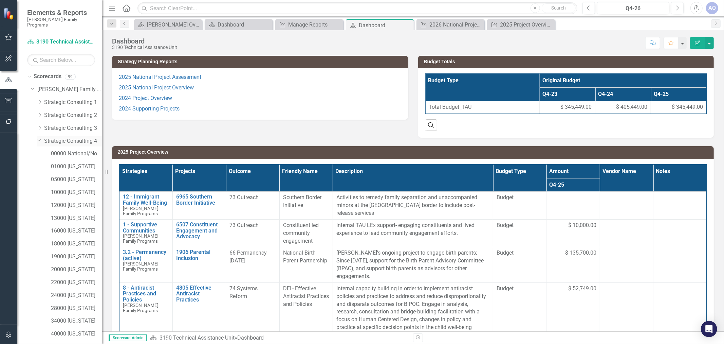
click at [74, 137] on link "Strategic Consulting 4" at bounding box center [73, 141] width 58 height 8
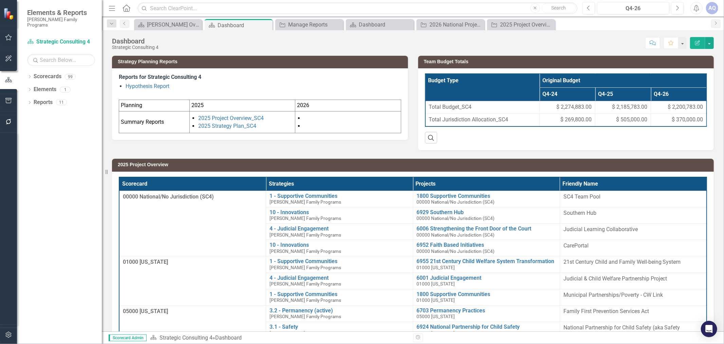
click at [320, 114] on td at bounding box center [348, 122] width 106 height 22
